Goal: Task Accomplishment & Management: Manage account settings

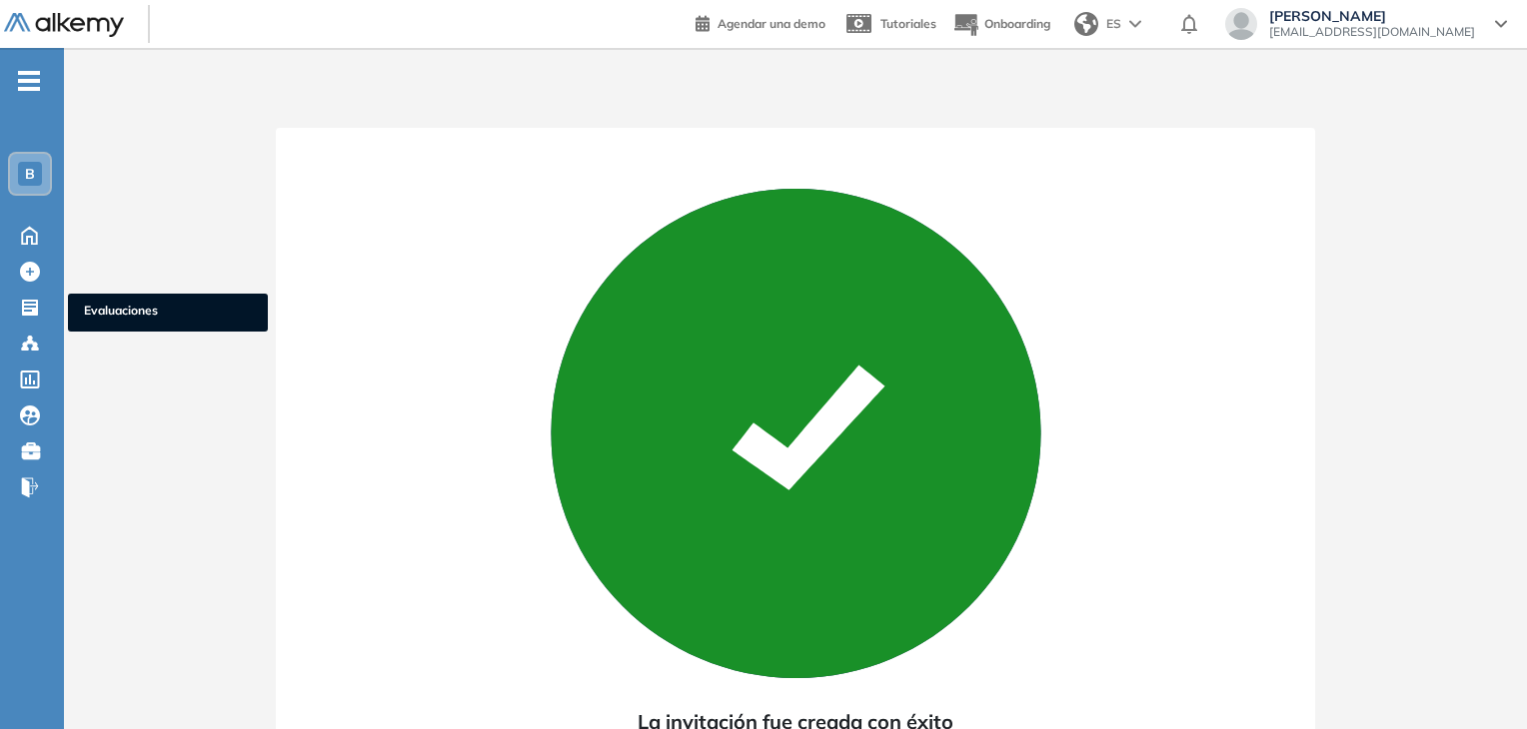
click at [36, 306] on icon at bounding box center [30, 308] width 16 height 16
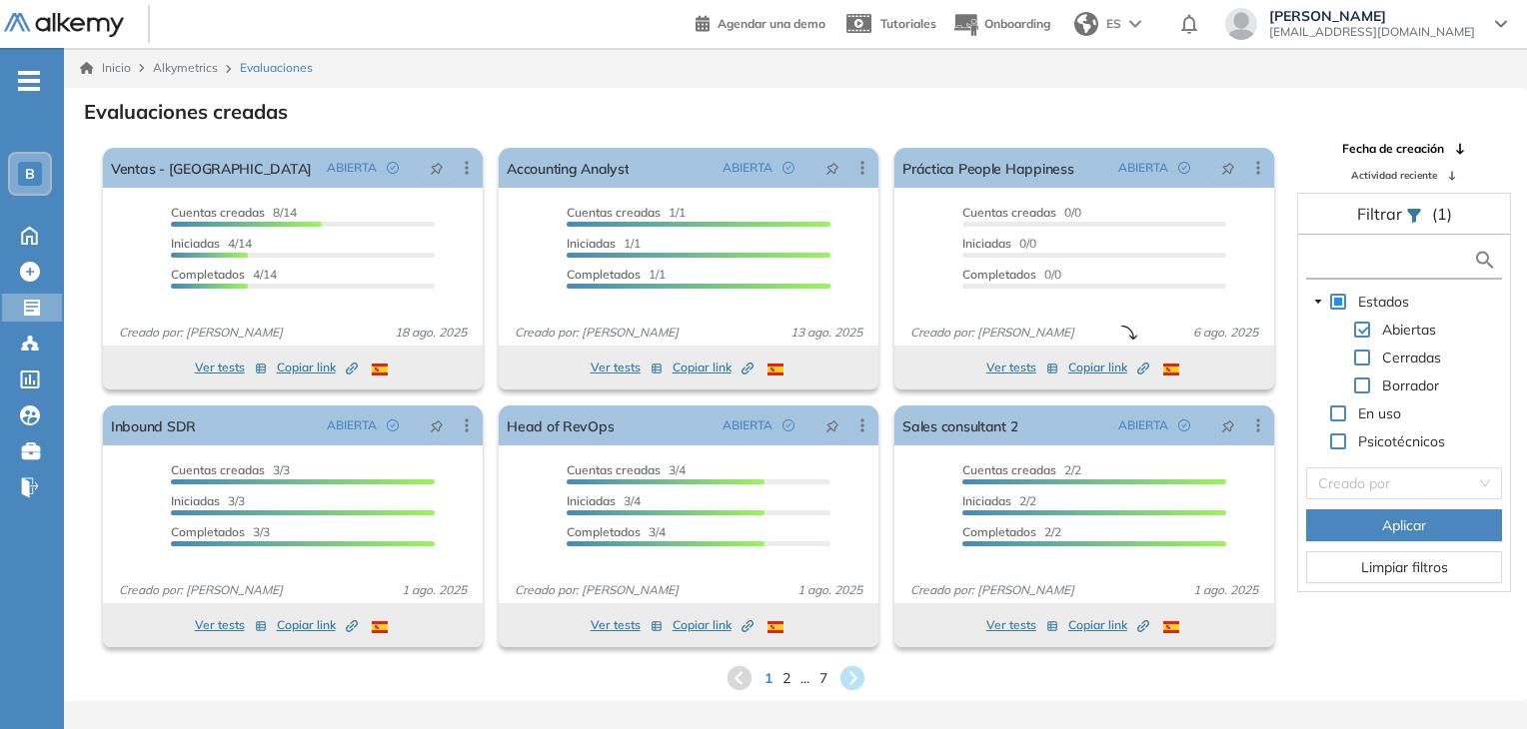
click at [1411, 261] on input "text" at bounding box center [1392, 260] width 162 height 21
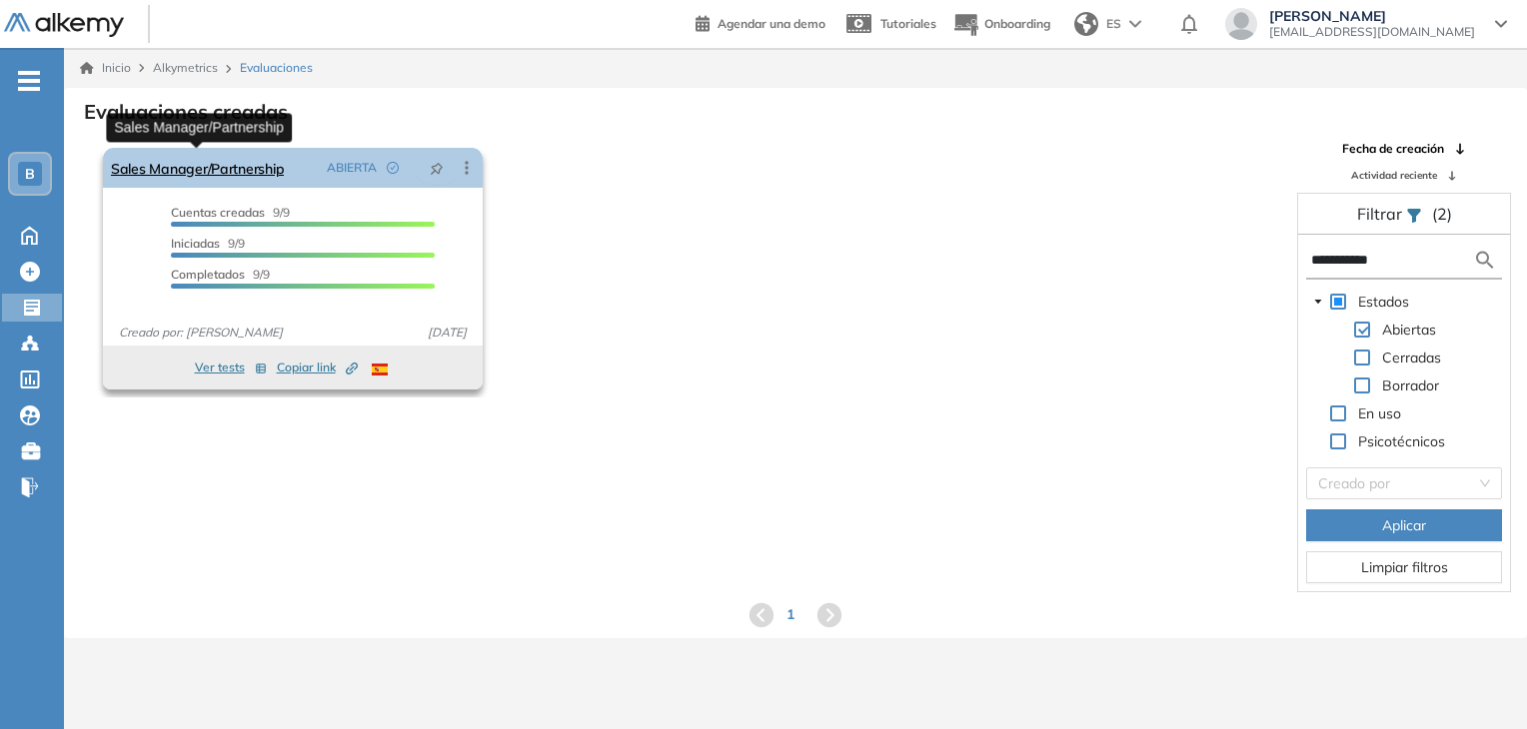
type input "**********"
click at [245, 168] on link "Sales Manager/Partnership" at bounding box center [197, 168] width 173 height 40
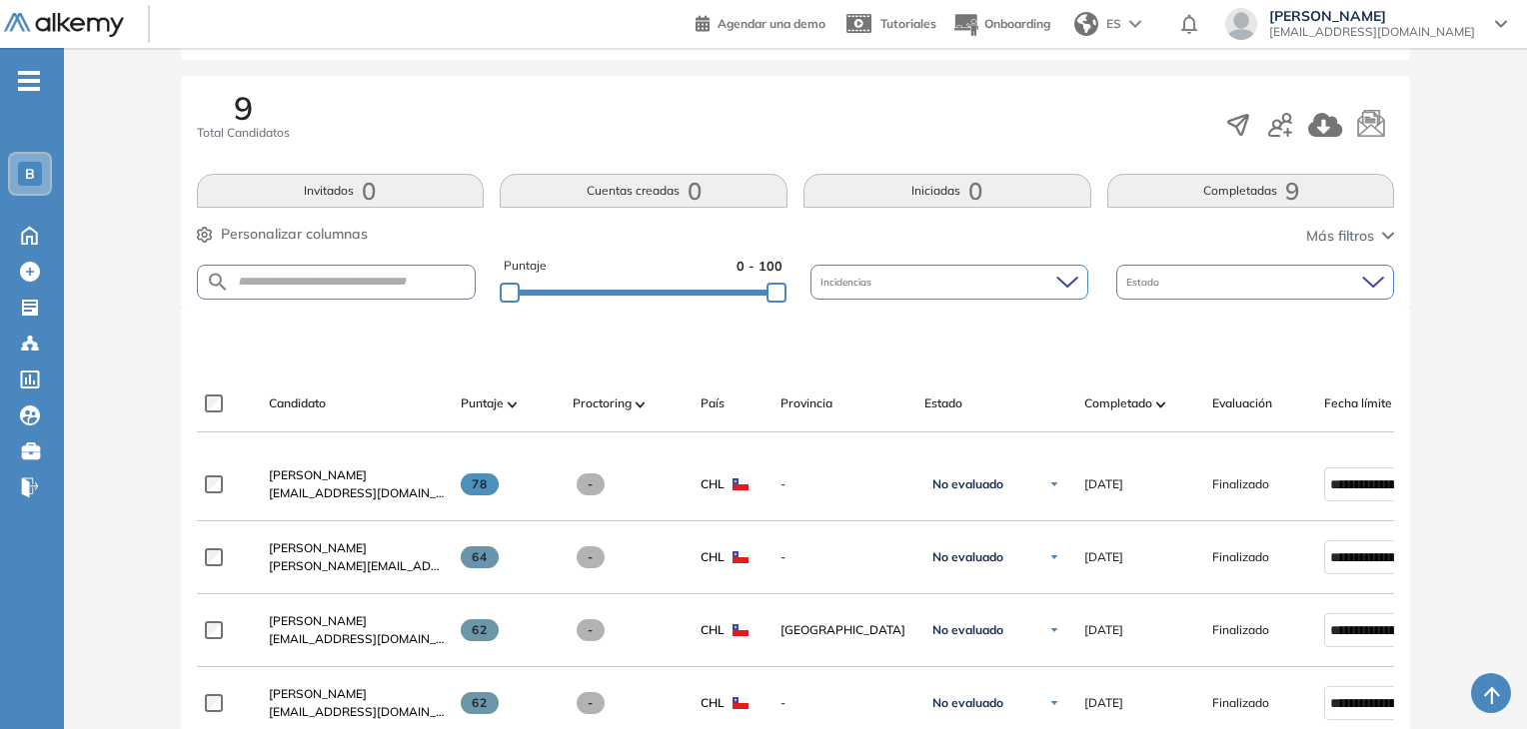
scroll to position [300, 0]
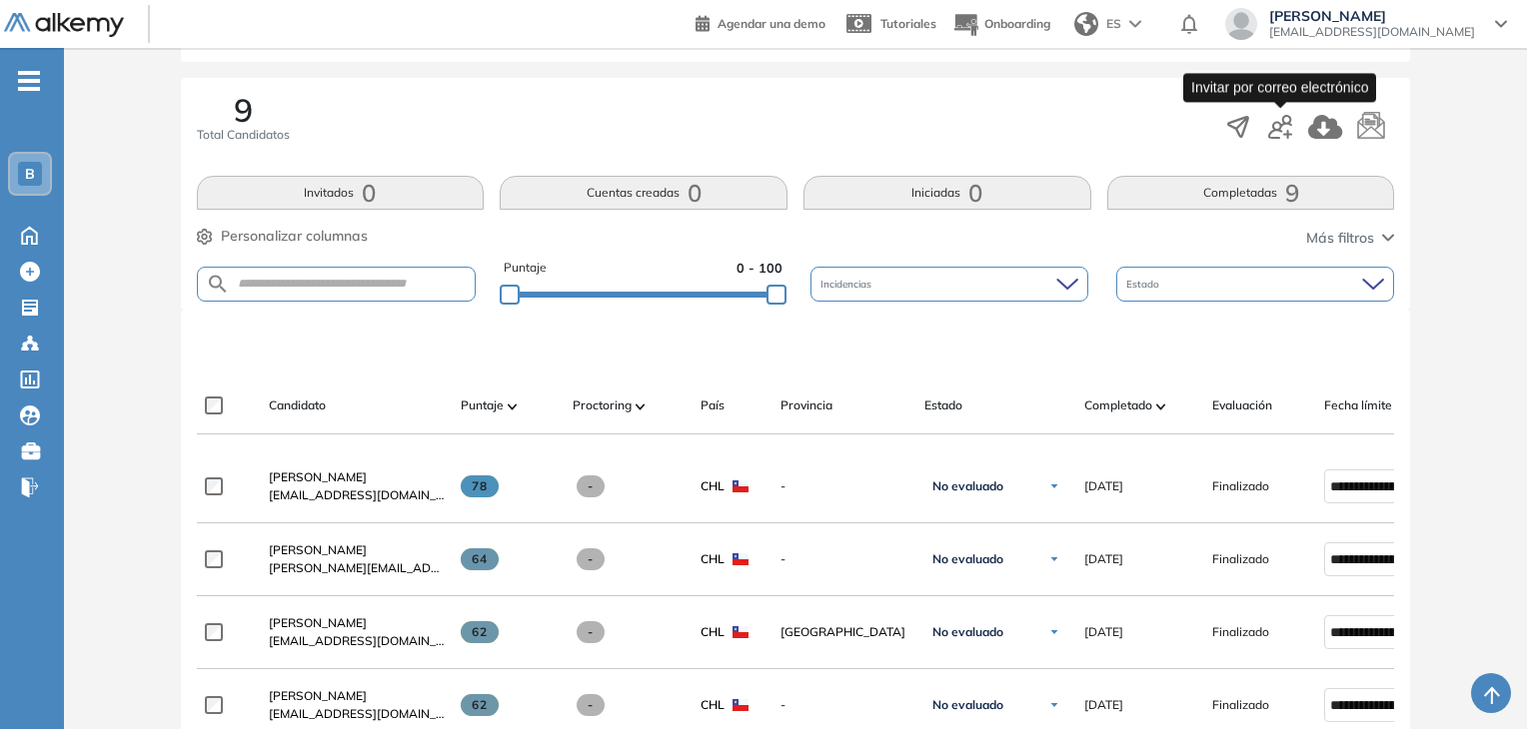
click at [1280, 129] on icon "button" at bounding box center [1280, 127] width 24 height 24
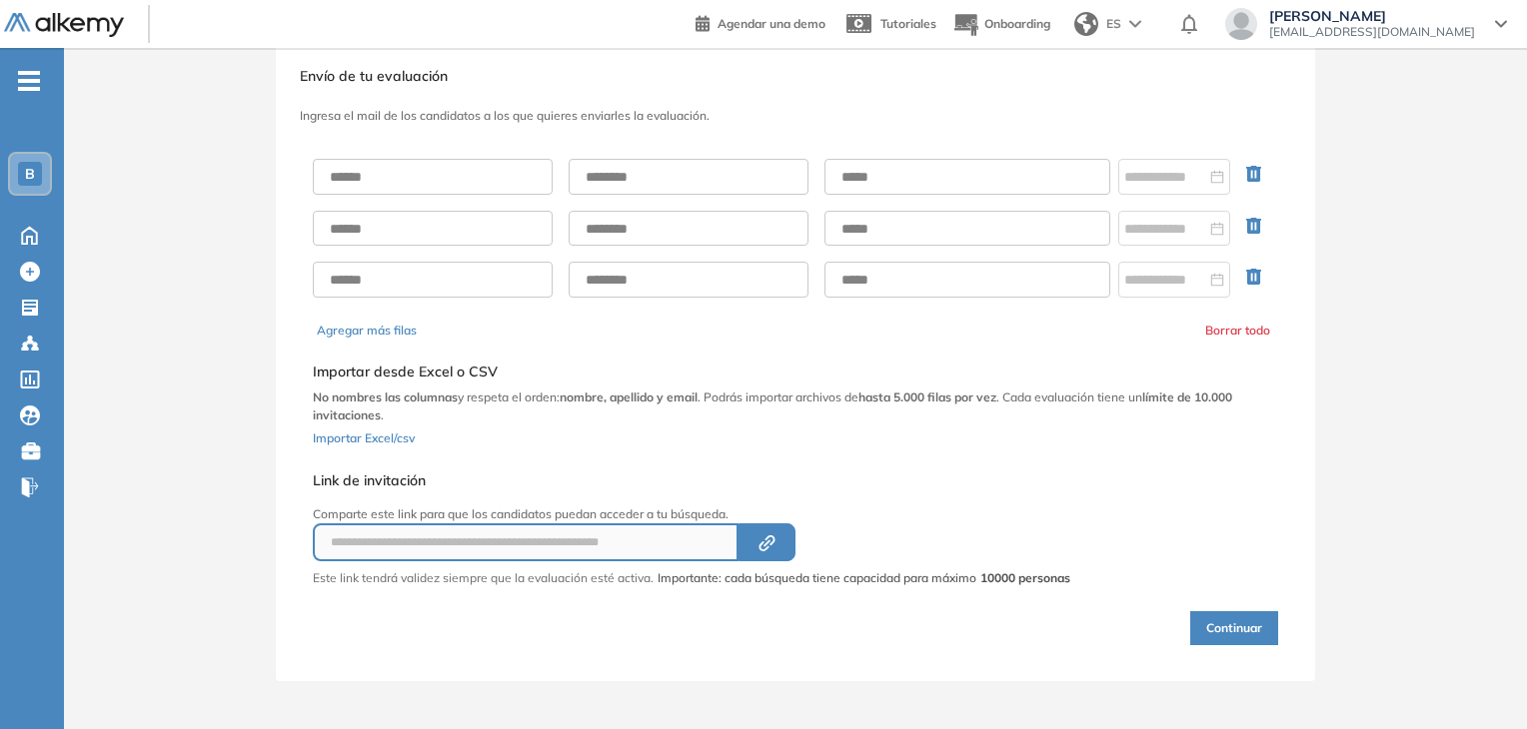
scroll to position [42, 0]
click at [1187, 189] on input at bounding box center [1165, 179] width 82 height 22
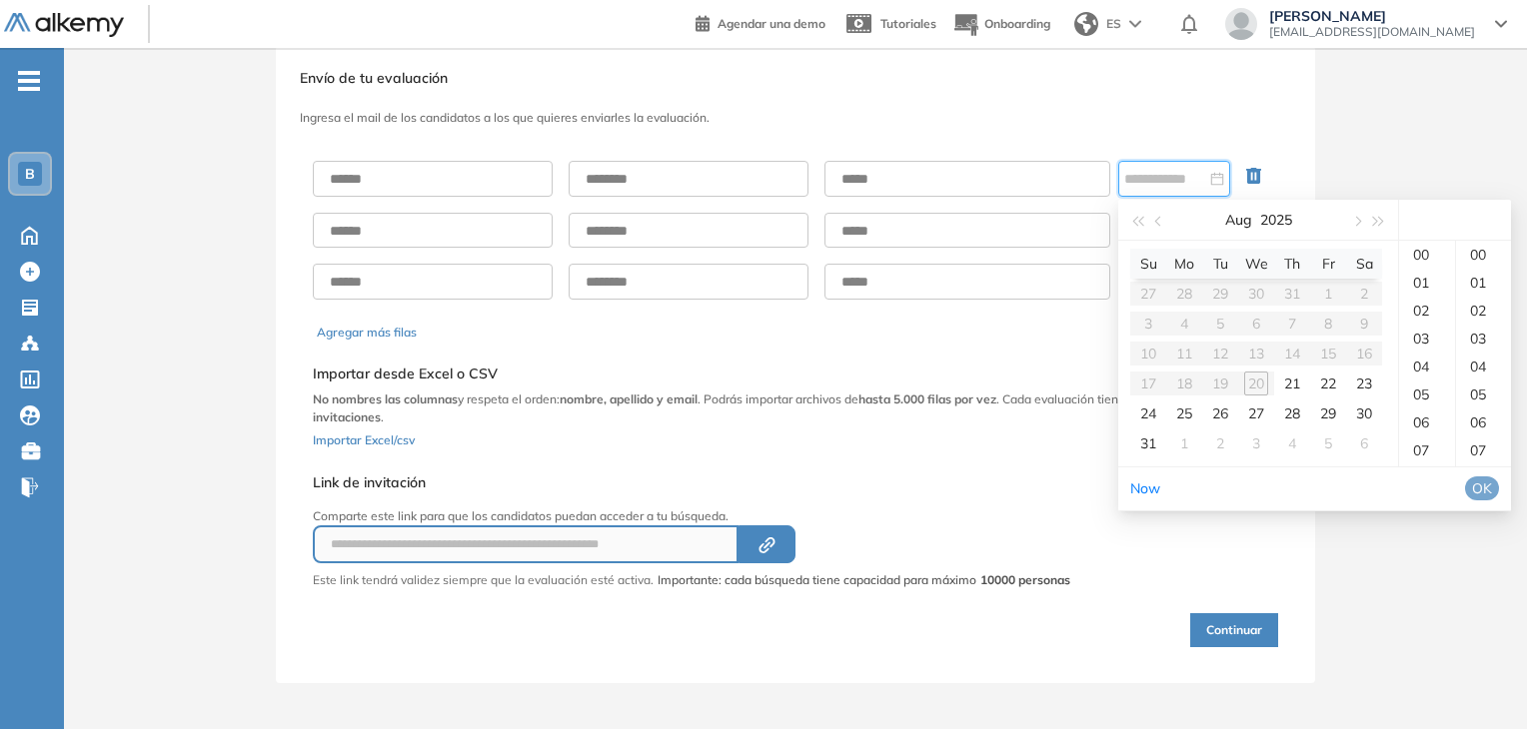
click at [1047, 119] on h3 "Ingresa el mail de los candidatos a los que quieres enviarles la evaluación." at bounding box center [795, 118] width 991 height 14
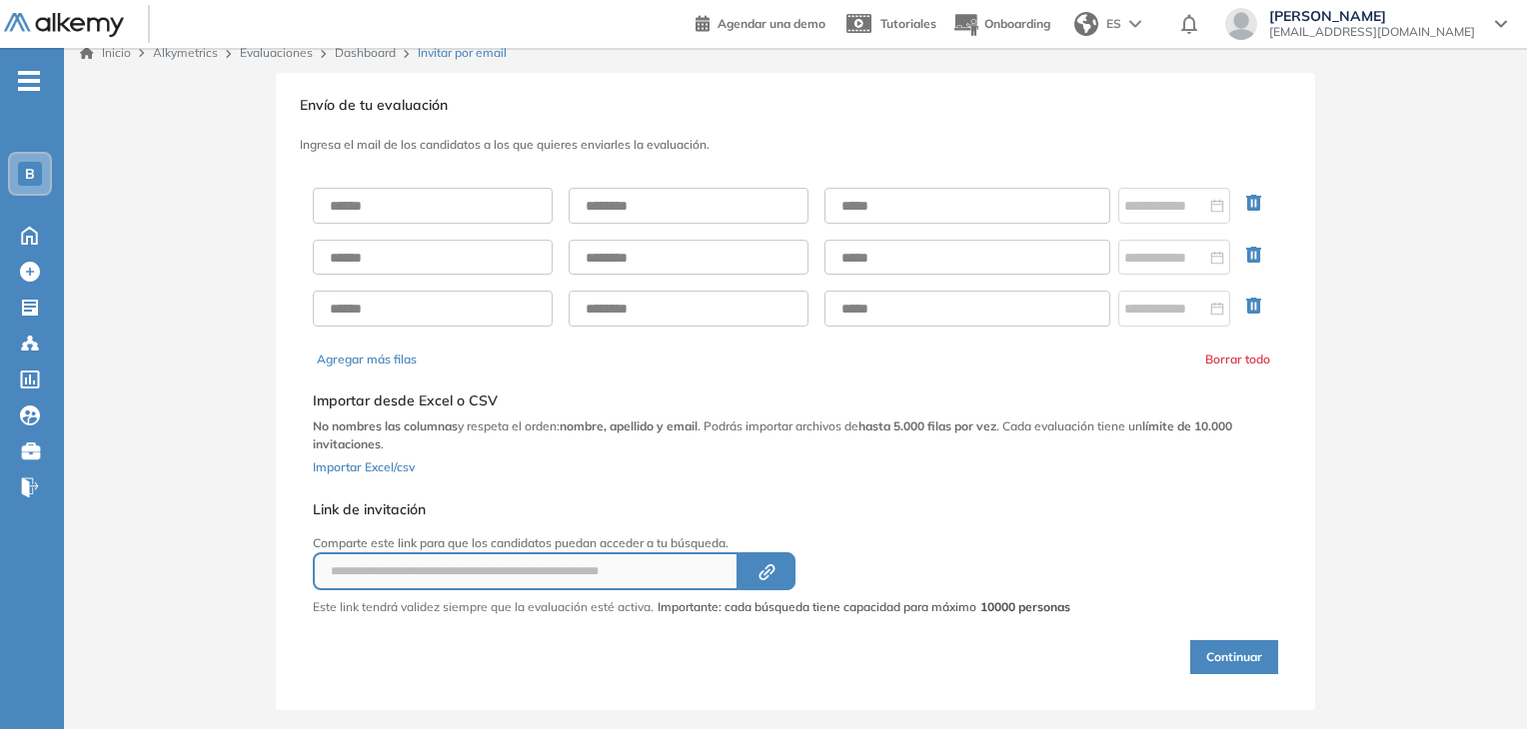
scroll to position [0, 0]
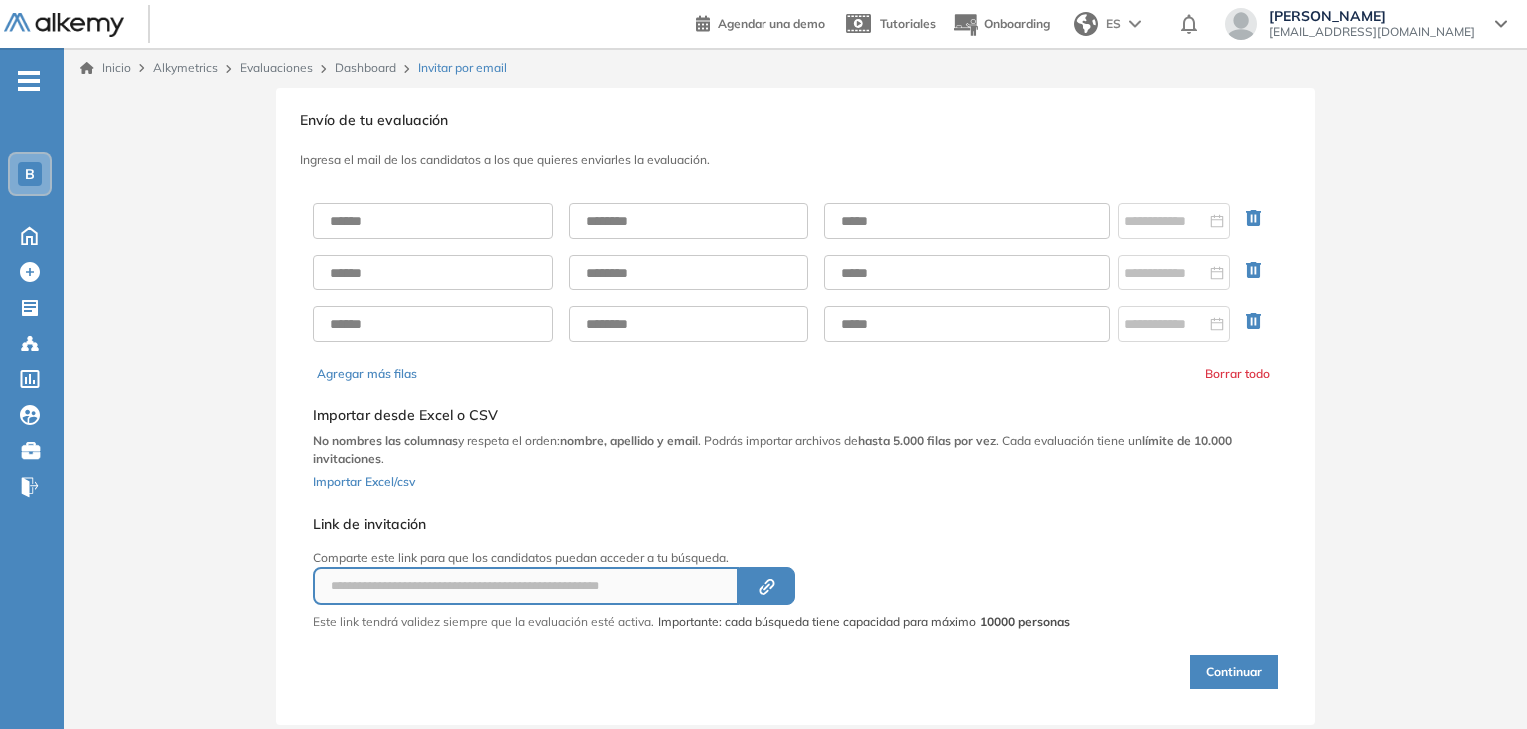
click at [1127, 150] on div "**********" at bounding box center [795, 406] width 1039 height 637
click at [1163, 228] on input at bounding box center [1165, 221] width 82 height 22
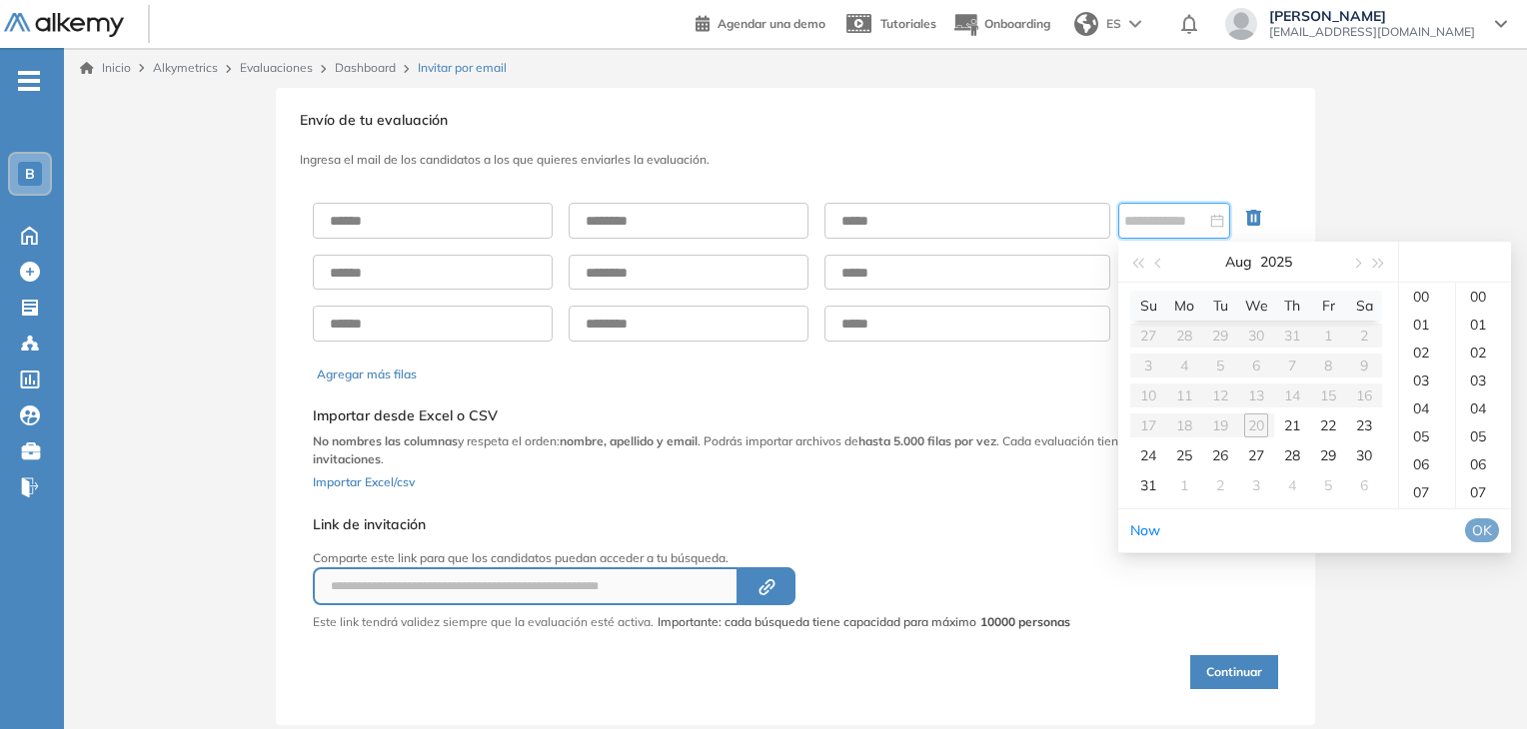
click at [1195, 153] on h3 "Ingresa el mail de los candidatos a los que quieres enviarles la evaluación." at bounding box center [795, 160] width 991 height 14
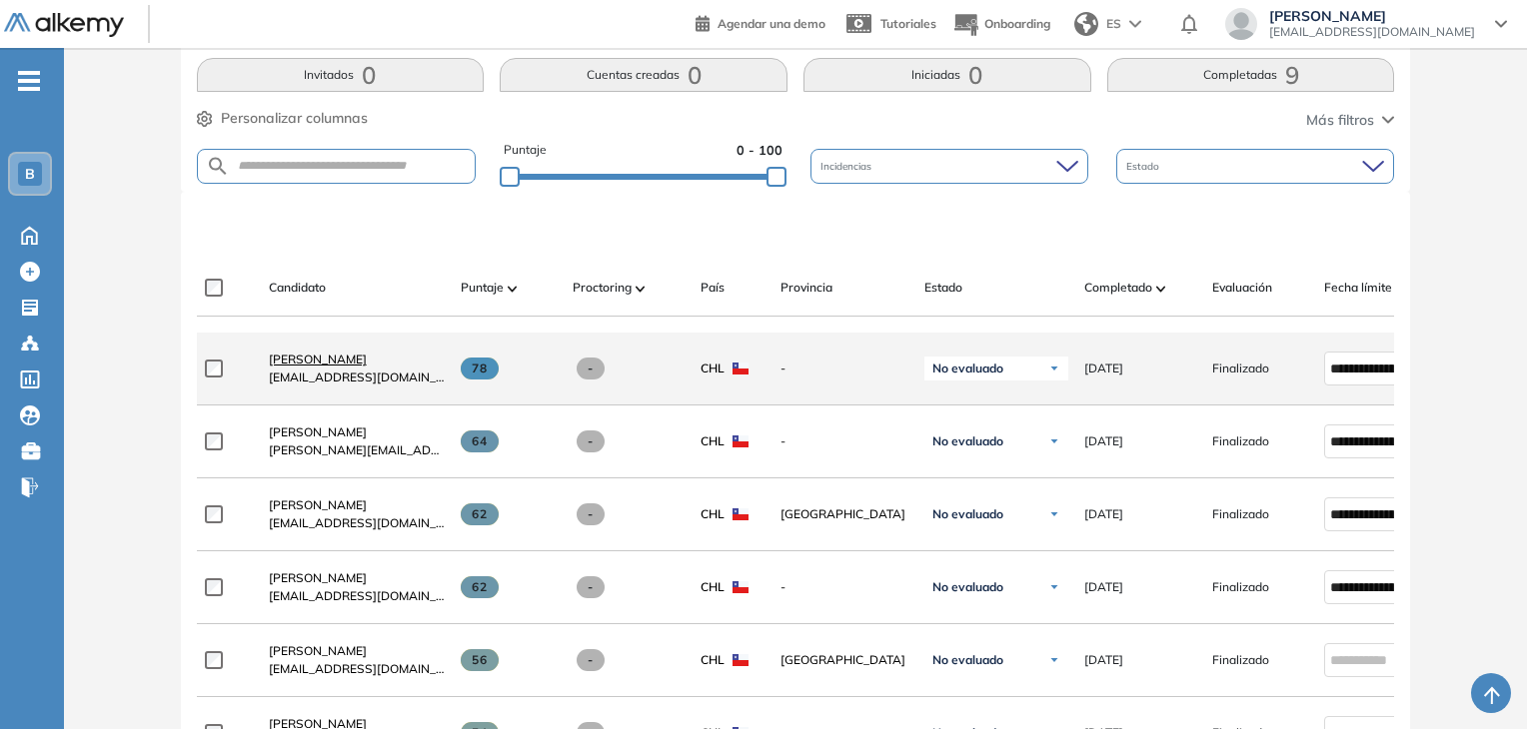
scroll to position [419, 0]
click at [312, 365] on span "[PERSON_NAME]" at bounding box center [318, 358] width 98 height 15
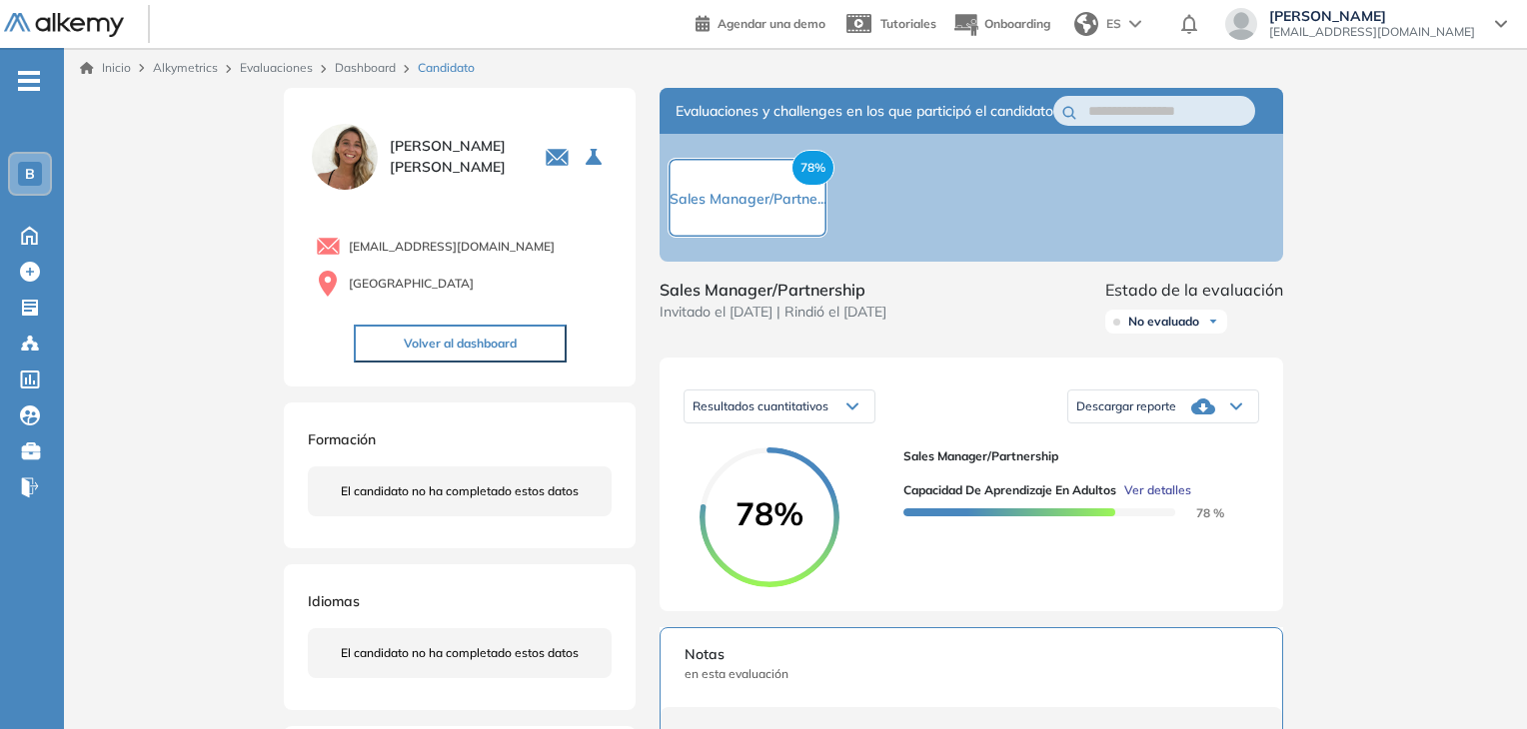
click at [1151, 500] on span "Ver detalles" at bounding box center [1157, 491] width 67 height 18
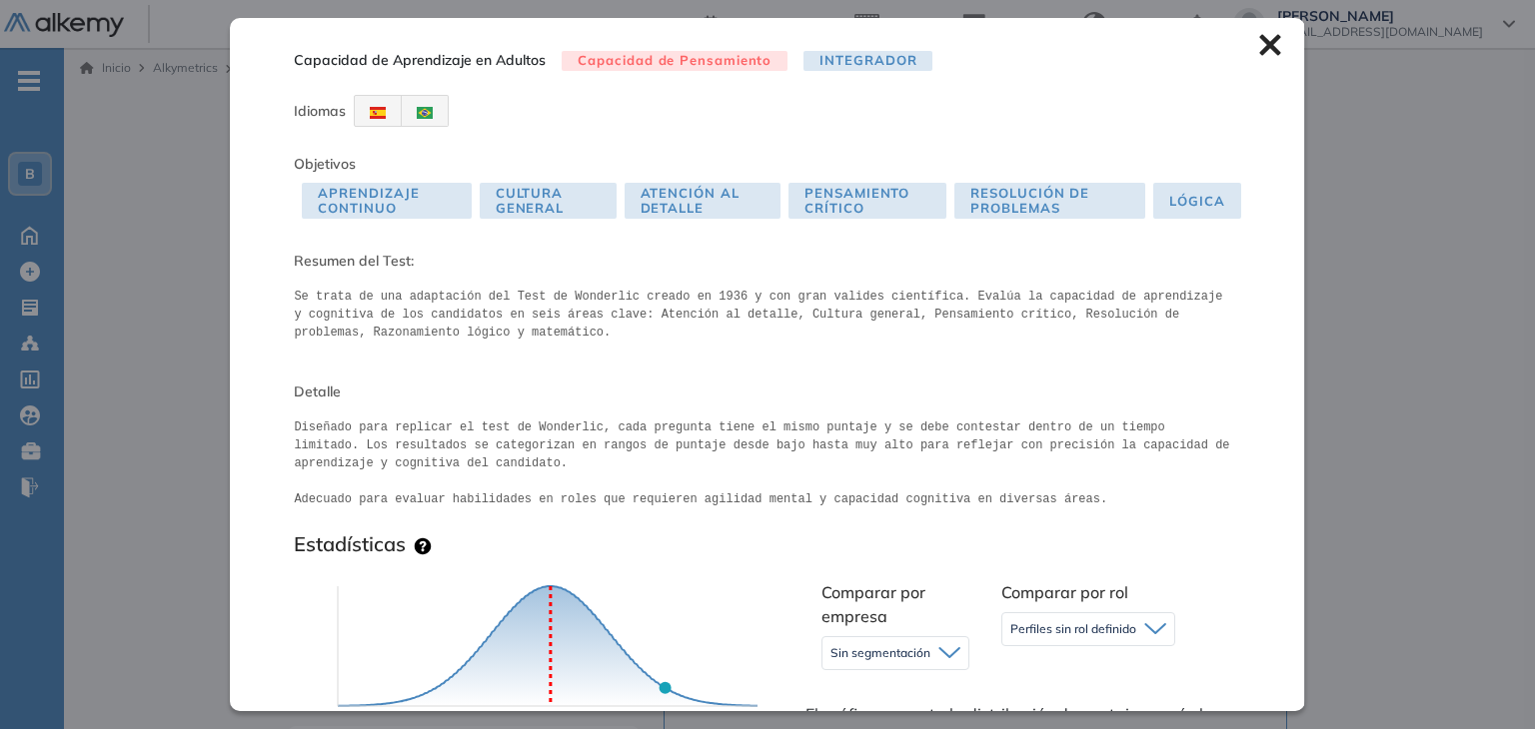
click at [1259, 57] on div "Capacidad de Aprendizaje en Adultos Capacidad de Pensamiento Integrador Idiomas…" at bounding box center [767, 364] width 1074 height 692
click at [1259, 37] on icon at bounding box center [1270, 45] width 22 height 22
